Goal: Information Seeking & Learning: Learn about a topic

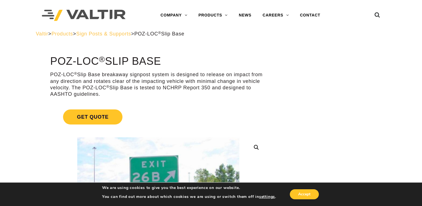
click at [45, 33] on span "Valtir" at bounding box center [42, 34] width 12 height 6
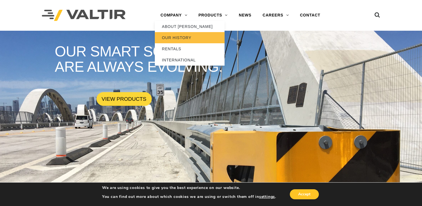
click at [186, 39] on link "OUR HISTORY" at bounding box center [190, 37] width 70 height 11
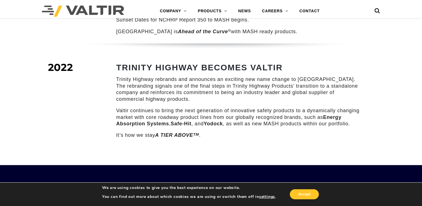
scroll to position [782, 0]
